Goal: Task Accomplishment & Management: Use online tool/utility

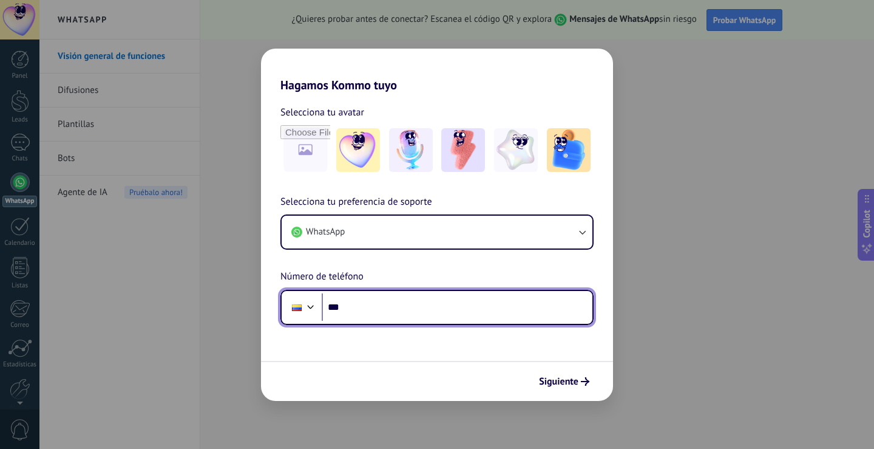
click at [388, 307] on input "***" at bounding box center [457, 307] width 271 height 28
type input "**********"
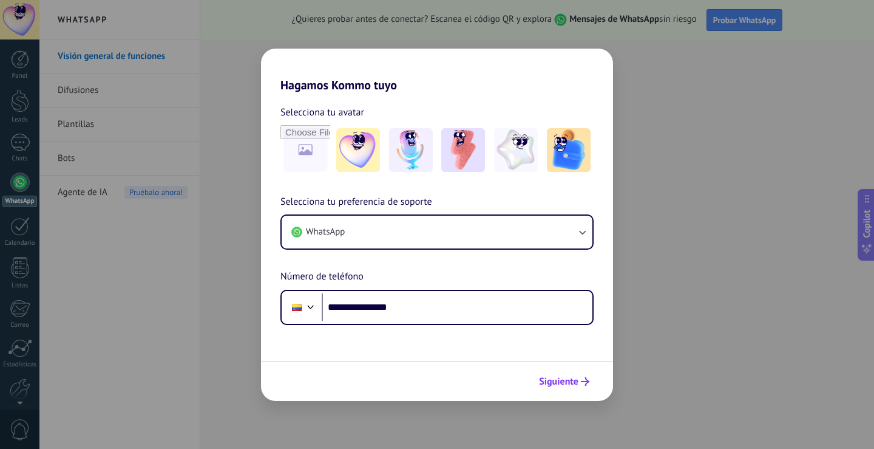
click at [576, 381] on span "Siguiente" at bounding box center [558, 381] width 39 height 9
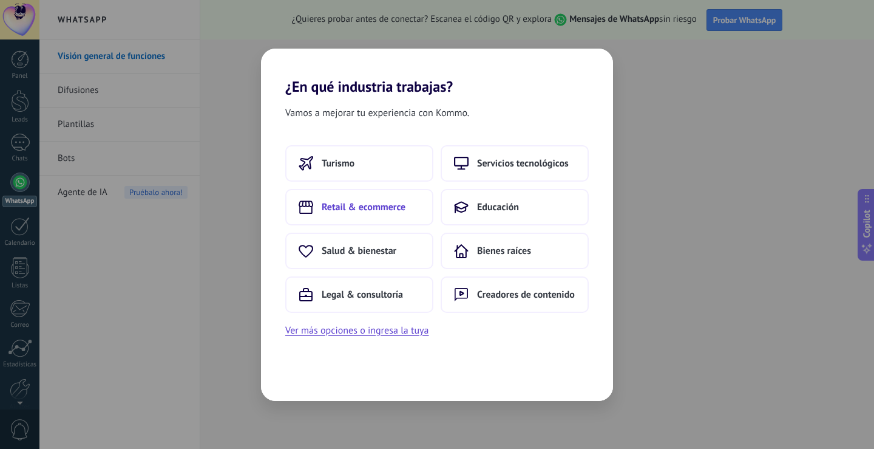
click at [365, 207] on span "Retail & ecommerce" at bounding box center [364, 207] width 84 height 12
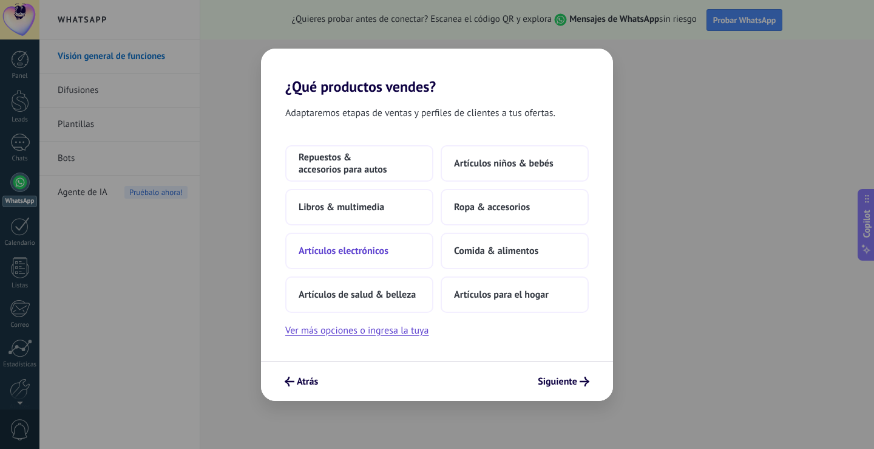
click at [367, 252] on span "Artículos electrónicos" at bounding box center [344, 251] width 90 height 12
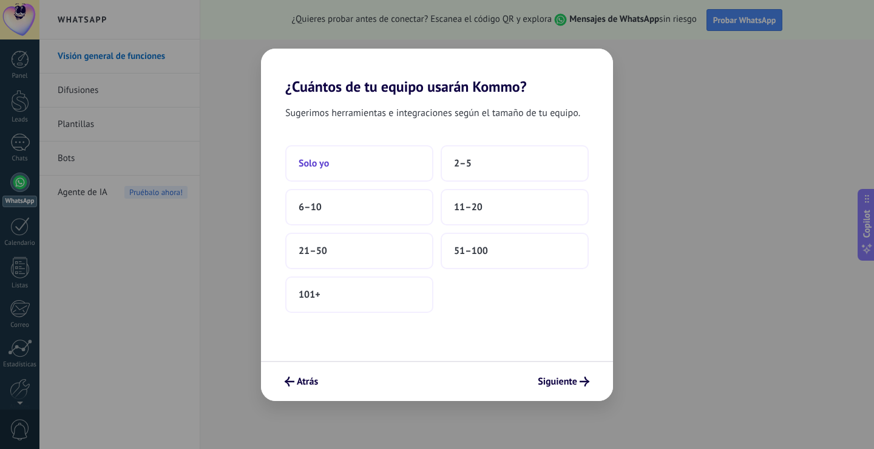
click at [316, 162] on span "Solo yo" at bounding box center [314, 163] width 30 height 12
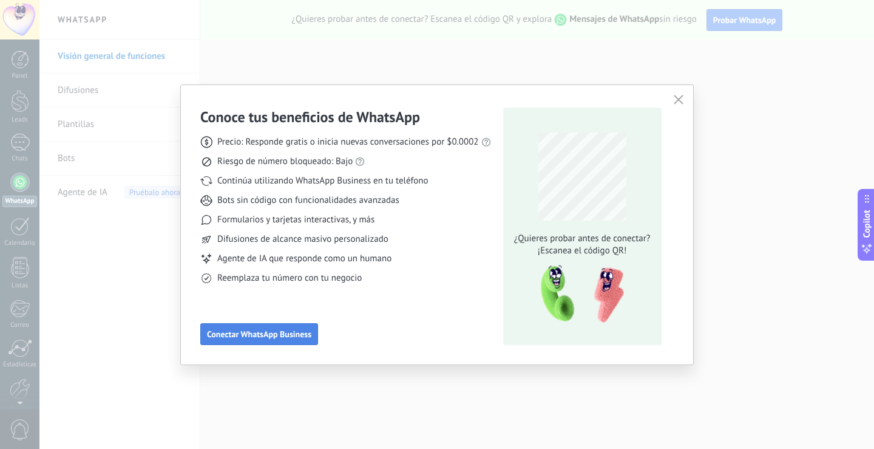
click at [296, 331] on span "Conectar WhatsApp Business" at bounding box center [259, 334] width 104 height 9
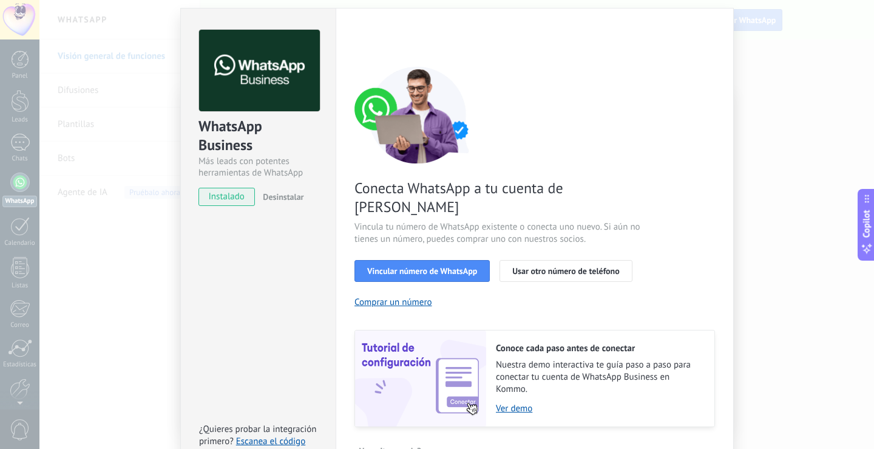
scroll to position [49, 0]
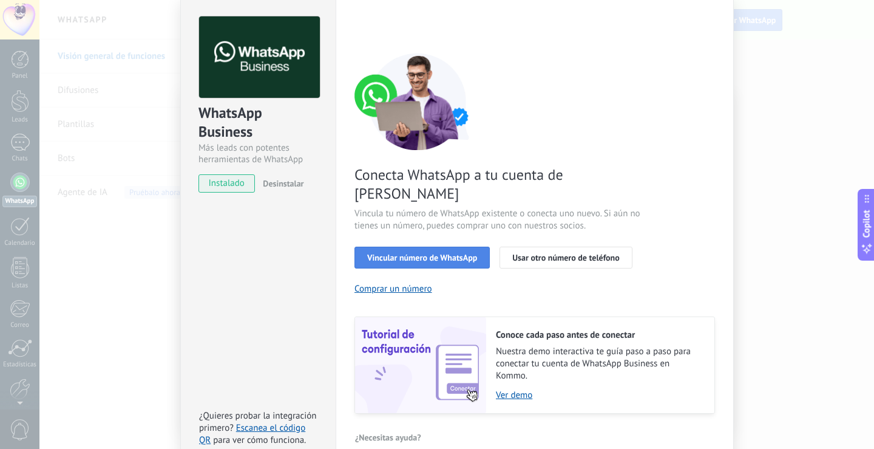
click at [438, 253] on span "Vincular número de WhatsApp" at bounding box center [422, 257] width 110 height 9
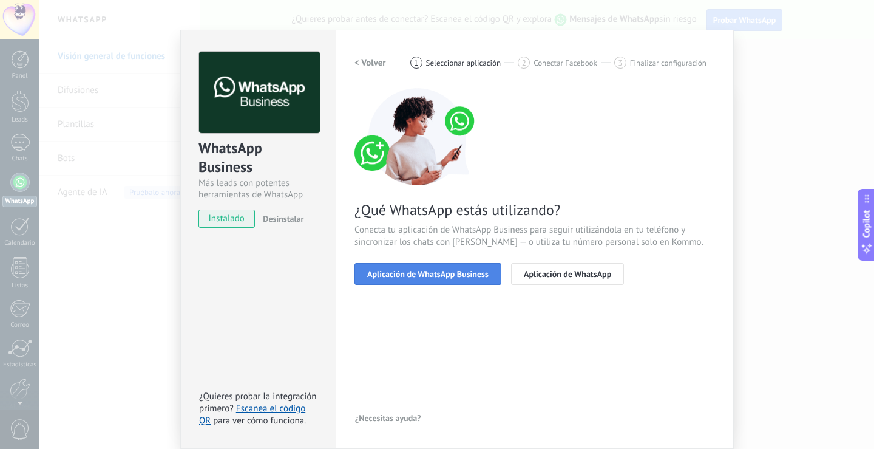
click at [457, 276] on span "Aplicación de WhatsApp Business" at bounding box center [427, 274] width 121 height 9
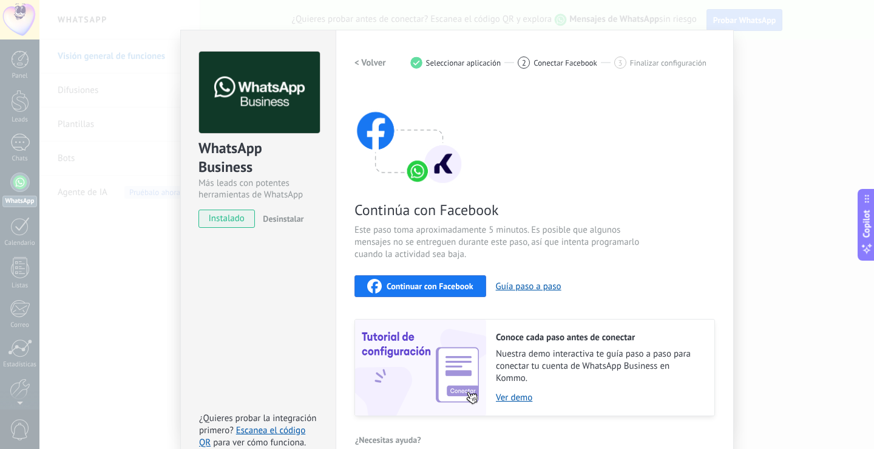
scroll to position [35, 0]
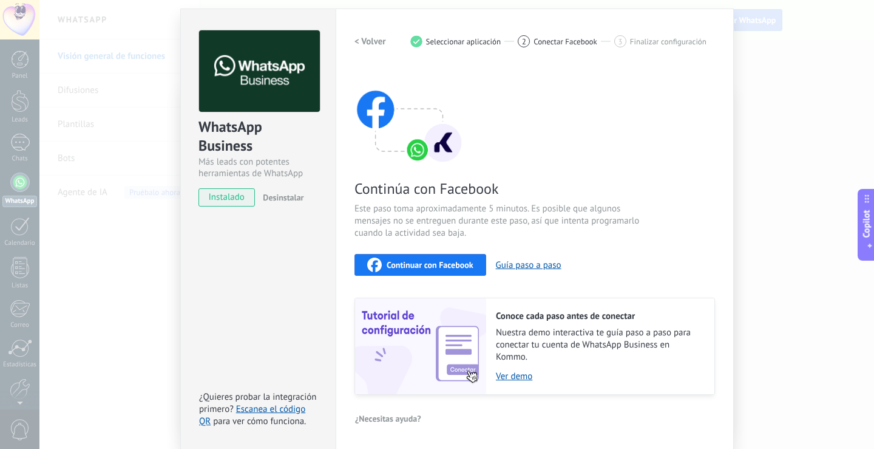
click at [449, 265] on span "Continuar con Facebook" at bounding box center [430, 265] width 87 height 9
click at [284, 409] on link "Escanea el código QR" at bounding box center [252, 415] width 106 height 24
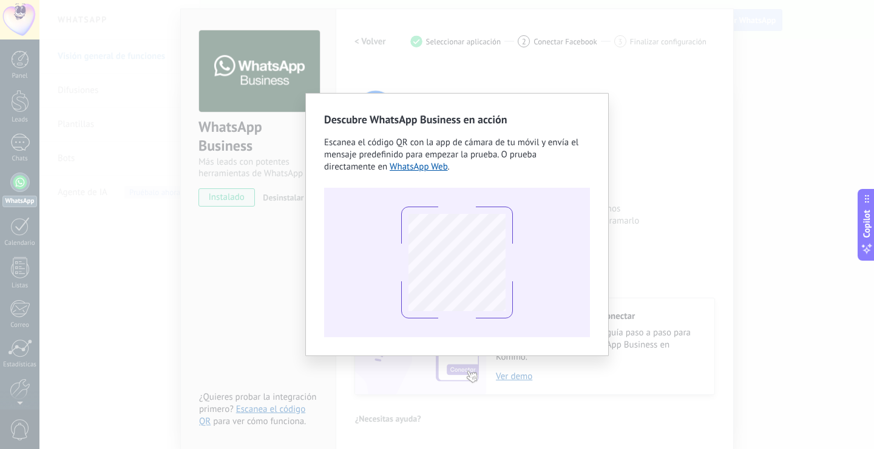
click at [729, 239] on div "Descubre WhatsApp Business en acción Escanea el código QR con la app [PERSON_NA…" at bounding box center [456, 224] width 835 height 449
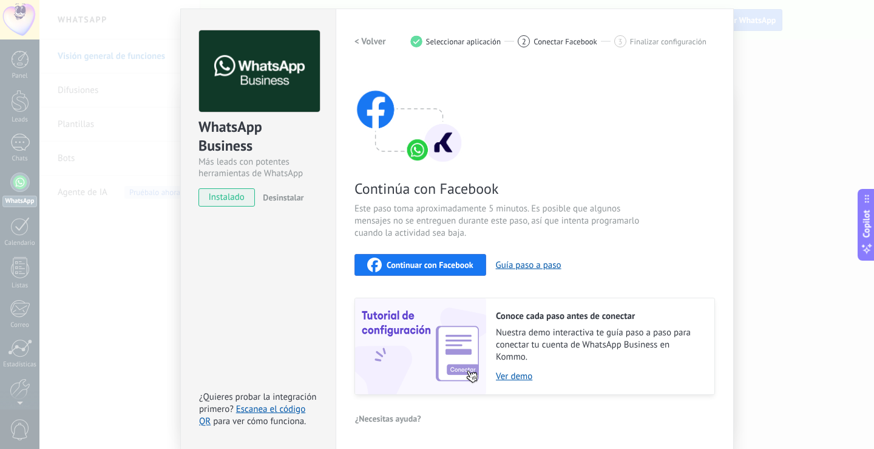
scroll to position [0, 0]
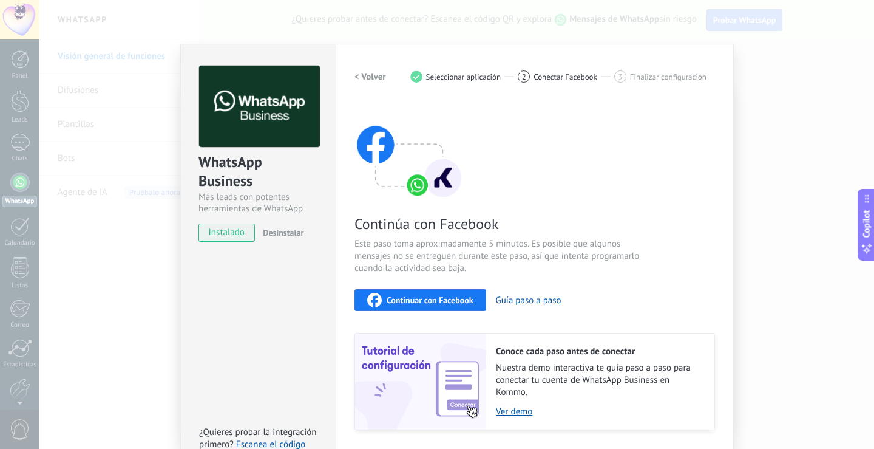
click at [244, 257] on div "WhatsApp Business Más leads con potentes herramientas de WhatsApp instalado Des…" at bounding box center [257, 264] width 155 height 441
click at [273, 266] on div "WhatsApp Business Más leads con potentes herramientas de WhatsApp instalado Des…" at bounding box center [257, 264] width 155 height 441
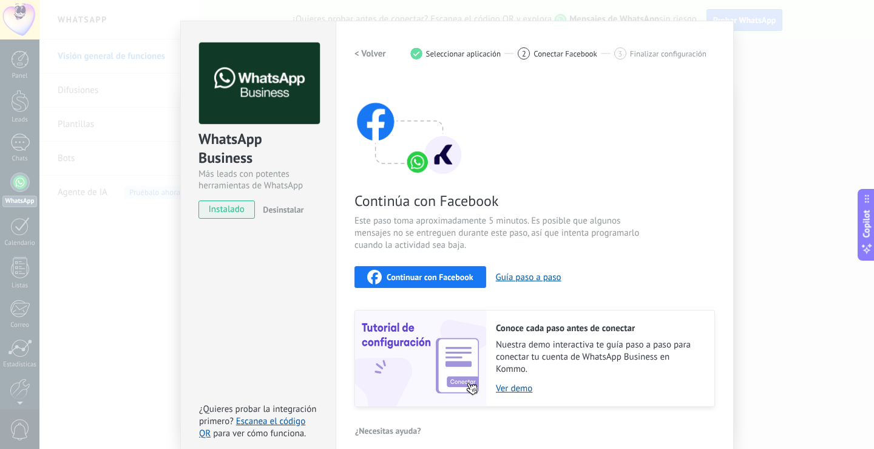
scroll to position [35, 0]
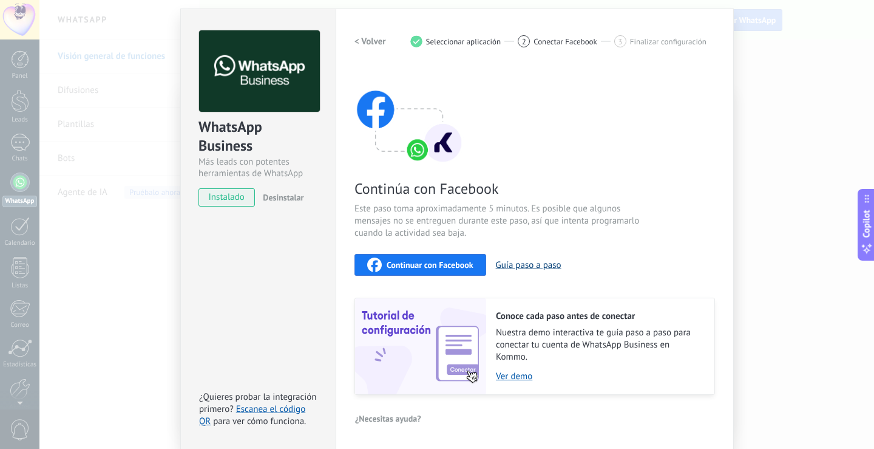
click at [527, 264] on button "Guía paso a paso" at bounding box center [529, 265] width 66 height 12
